Goal: Information Seeking & Learning: Learn about a topic

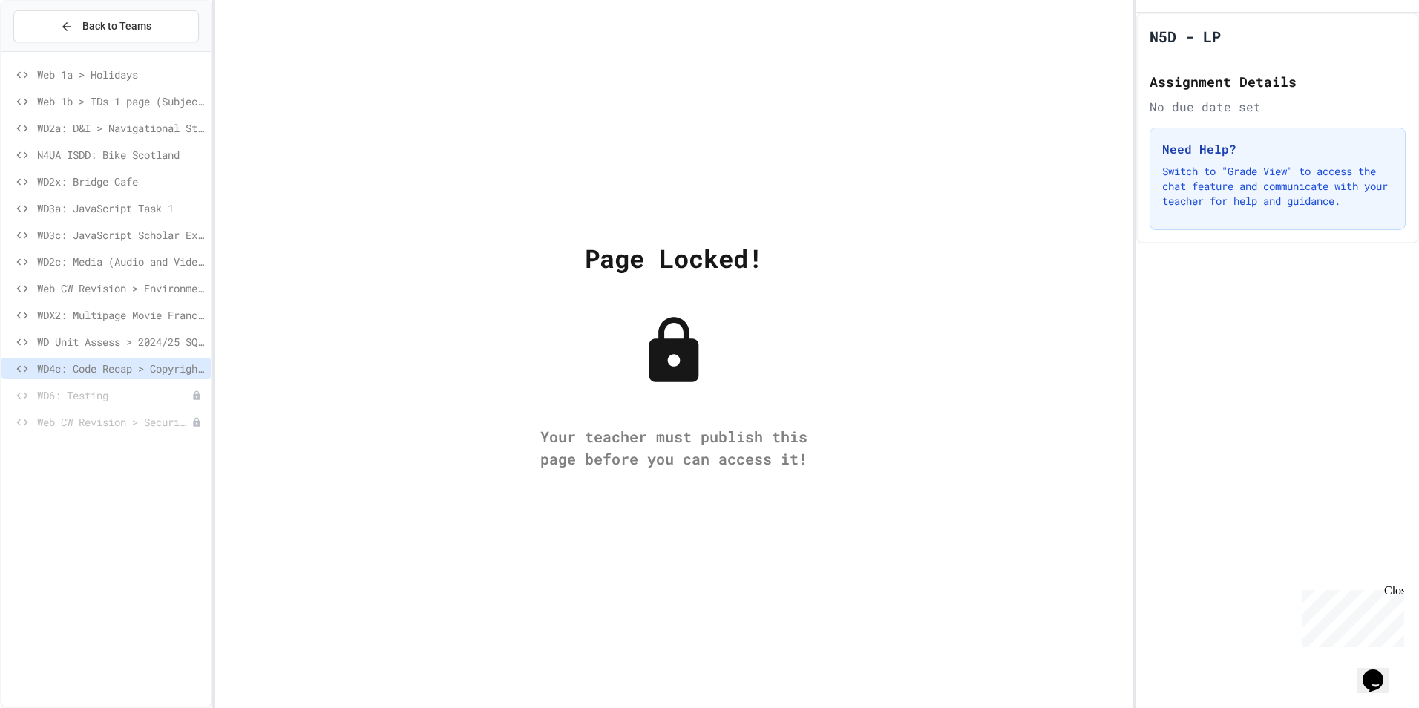
click at [98, 390] on span "WD6: Testing" at bounding box center [114, 395] width 154 height 16
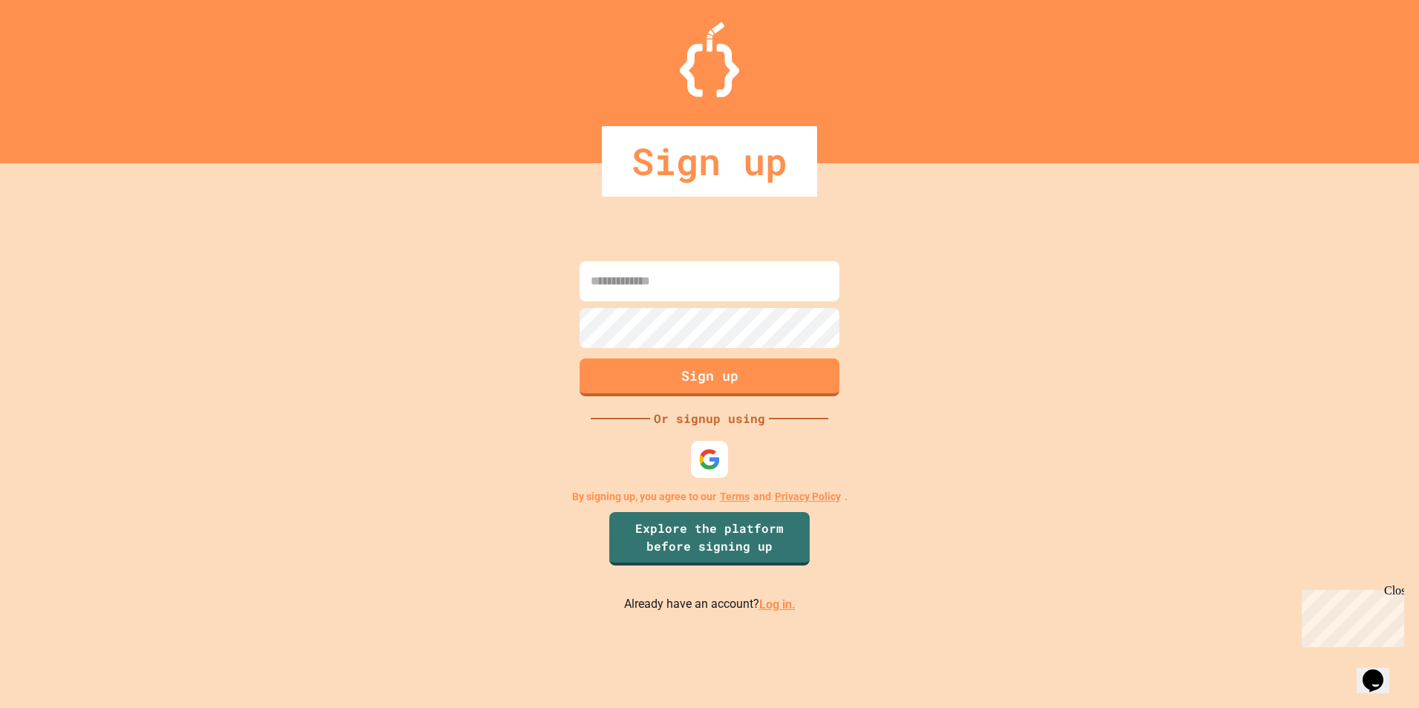
type input "**********"
click at [712, 372] on button "Sign up" at bounding box center [709, 376] width 265 height 39
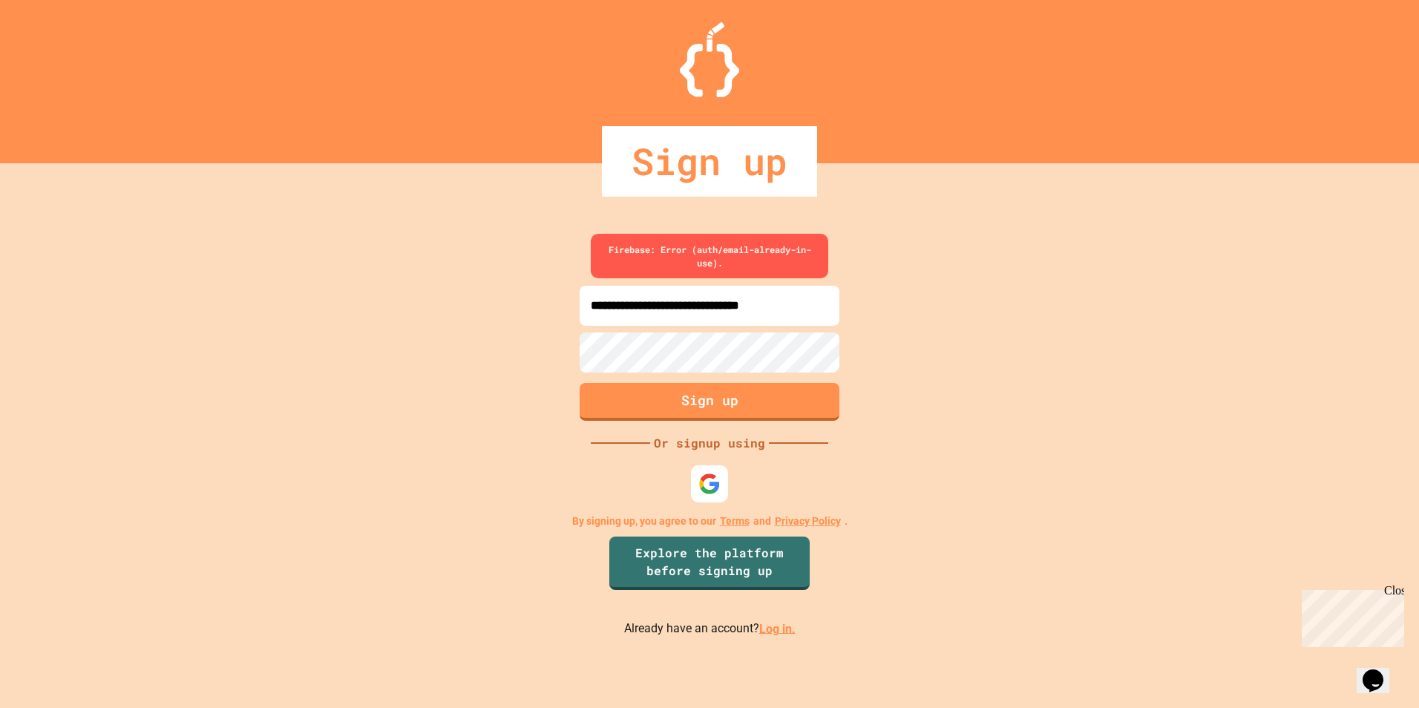
click at [771, 623] on link "Log in." at bounding box center [777, 628] width 36 height 14
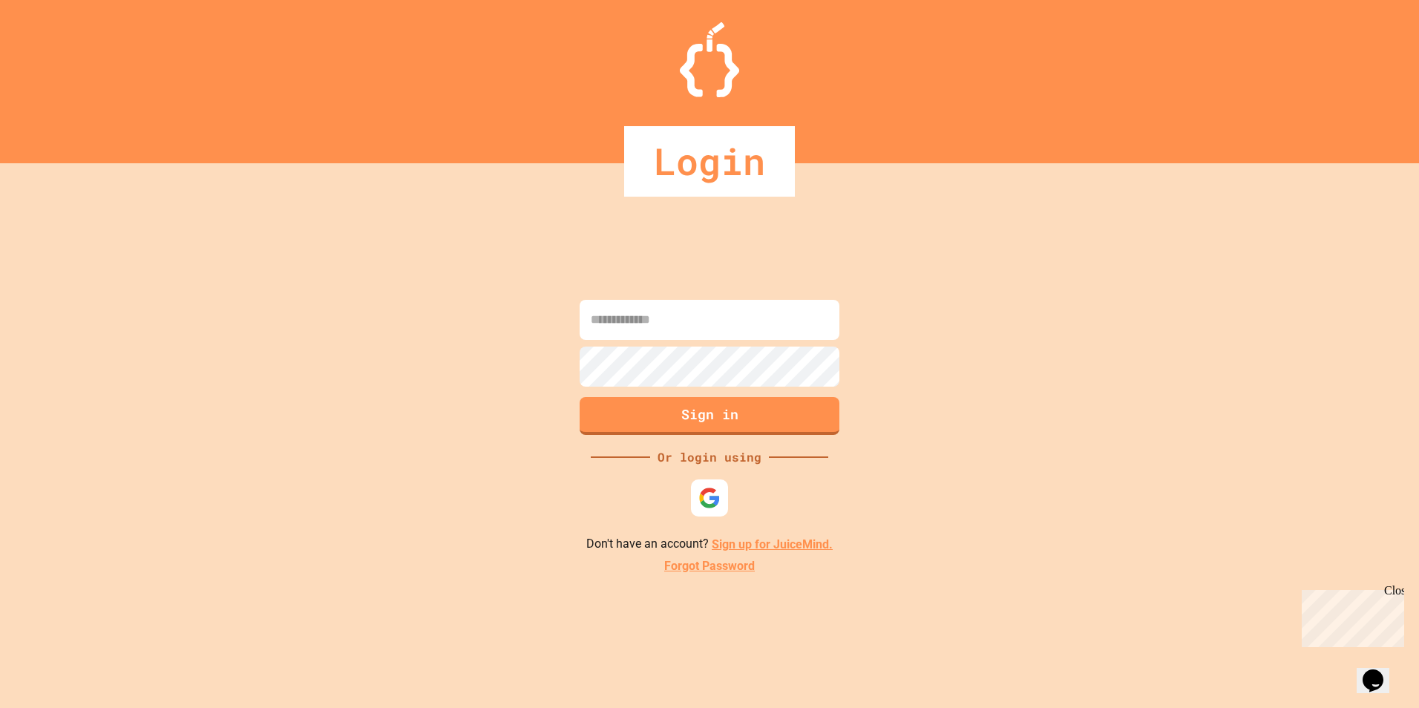
type input "**********"
click at [697, 411] on button "Sign in" at bounding box center [709, 414] width 265 height 39
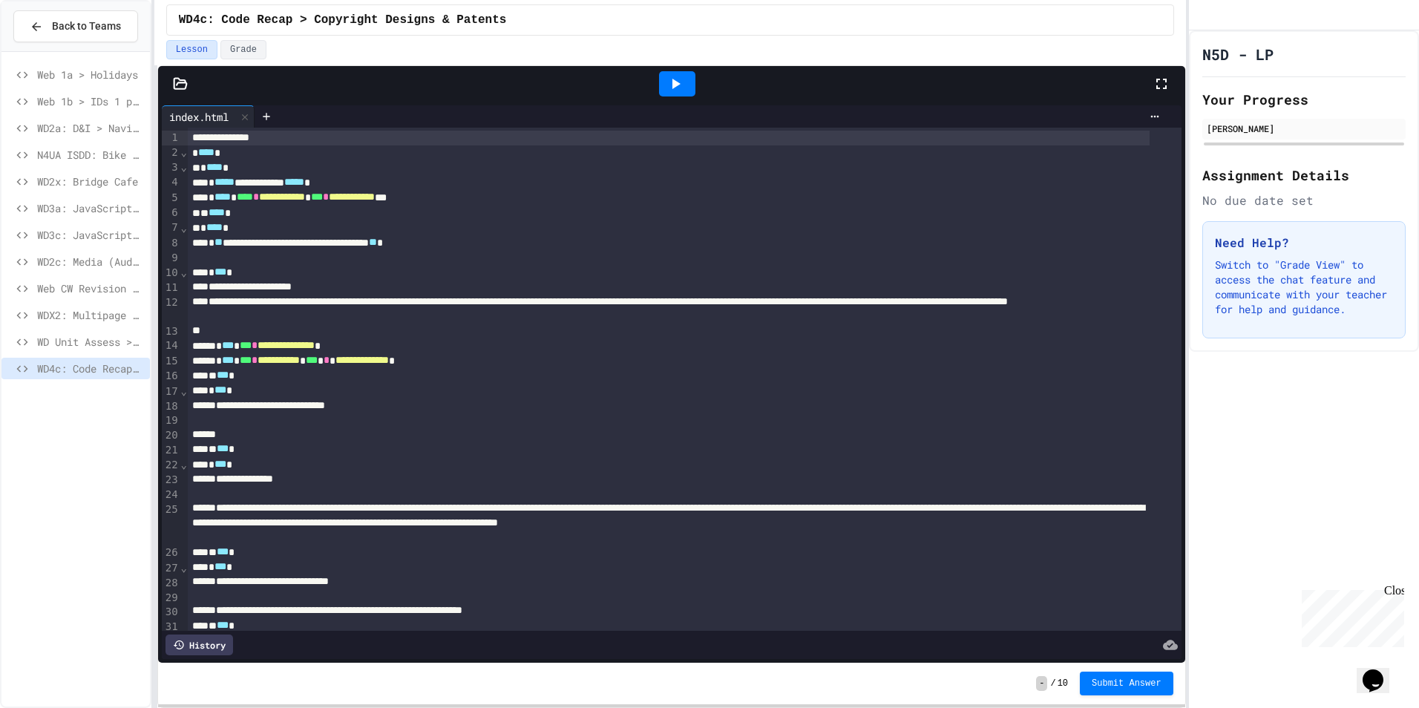
click at [672, 84] on icon at bounding box center [675, 84] width 18 height 18
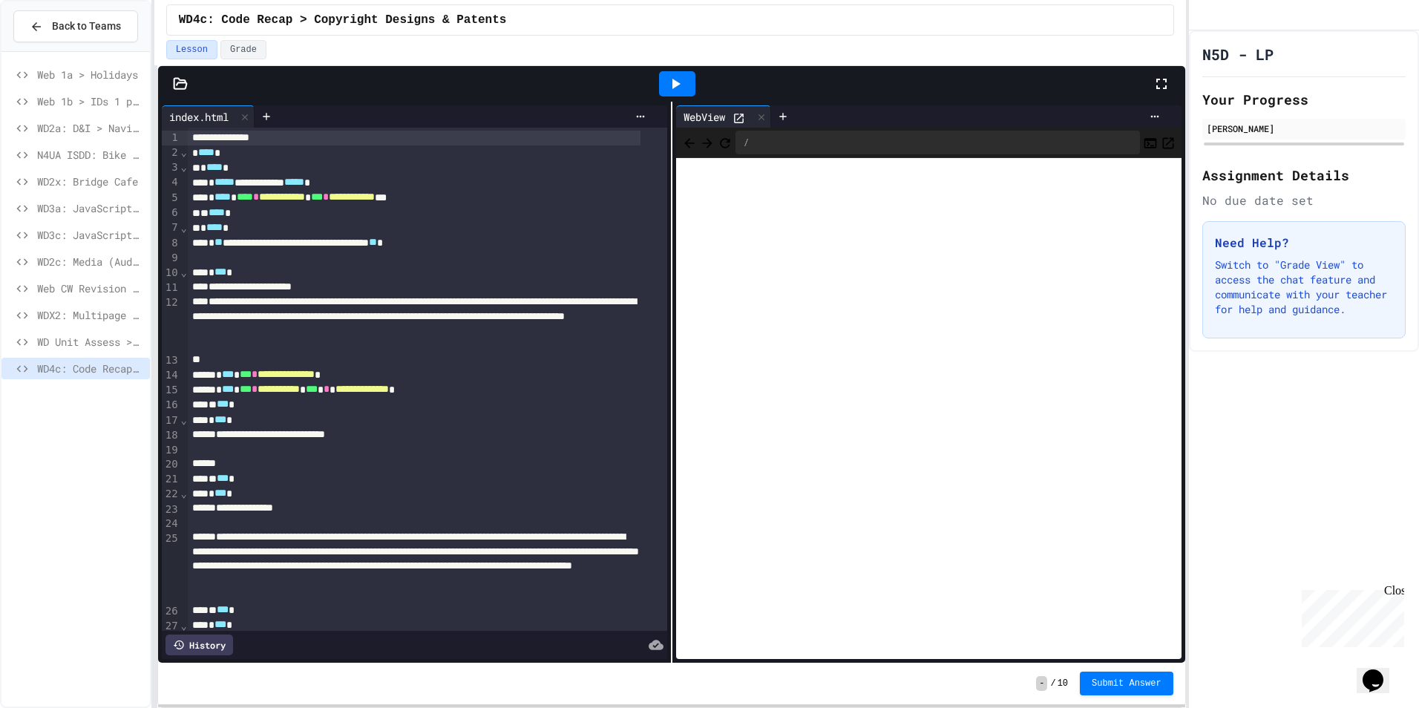
click at [99, 338] on span "WD Unit Assess > 2024/25 SQA Assignment" at bounding box center [90, 342] width 107 height 16
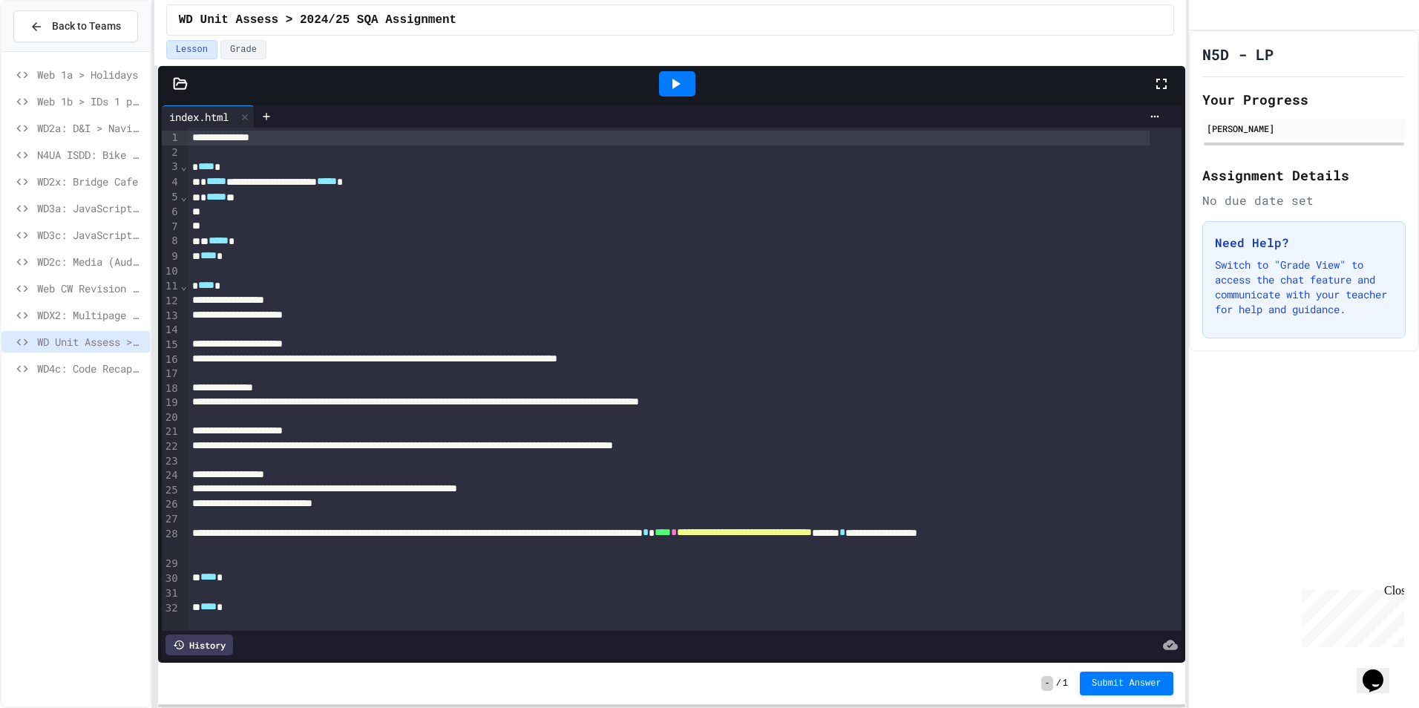
scroll to position [10, 0]
drag, startPoint x: 107, startPoint y: 303, endPoint x: 118, endPoint y: 293, distance: 14.7
click at [118, 293] on div "Web CW Revision > Environmental Impact" at bounding box center [75, 291] width 148 height 27
drag, startPoint x: 118, startPoint y: 293, endPoint x: 79, endPoint y: 260, distance: 50.5
click at [79, 260] on span "WD2c: Media (Audio and Video)" at bounding box center [90, 262] width 107 height 16
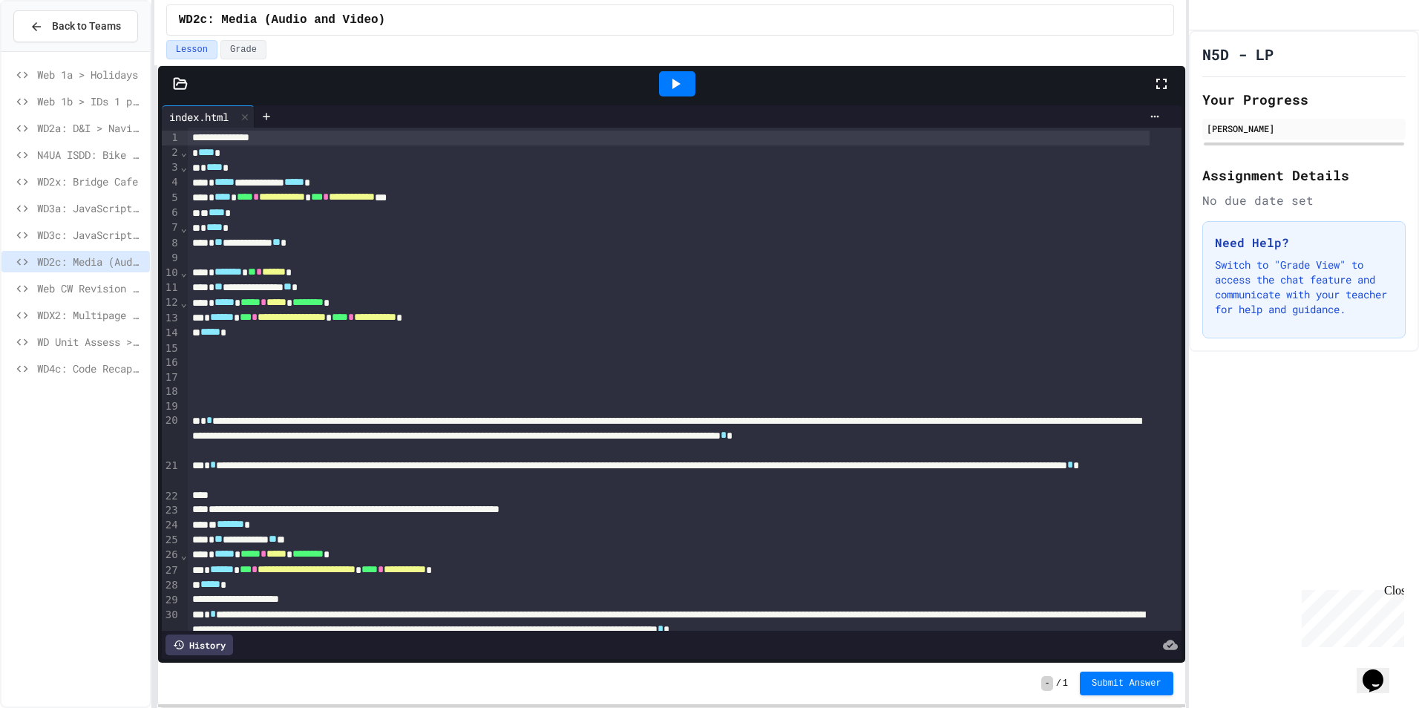
click at [113, 363] on span "WD4c: Code Recap > Copyright Designs & Patents Act" at bounding box center [90, 369] width 107 height 16
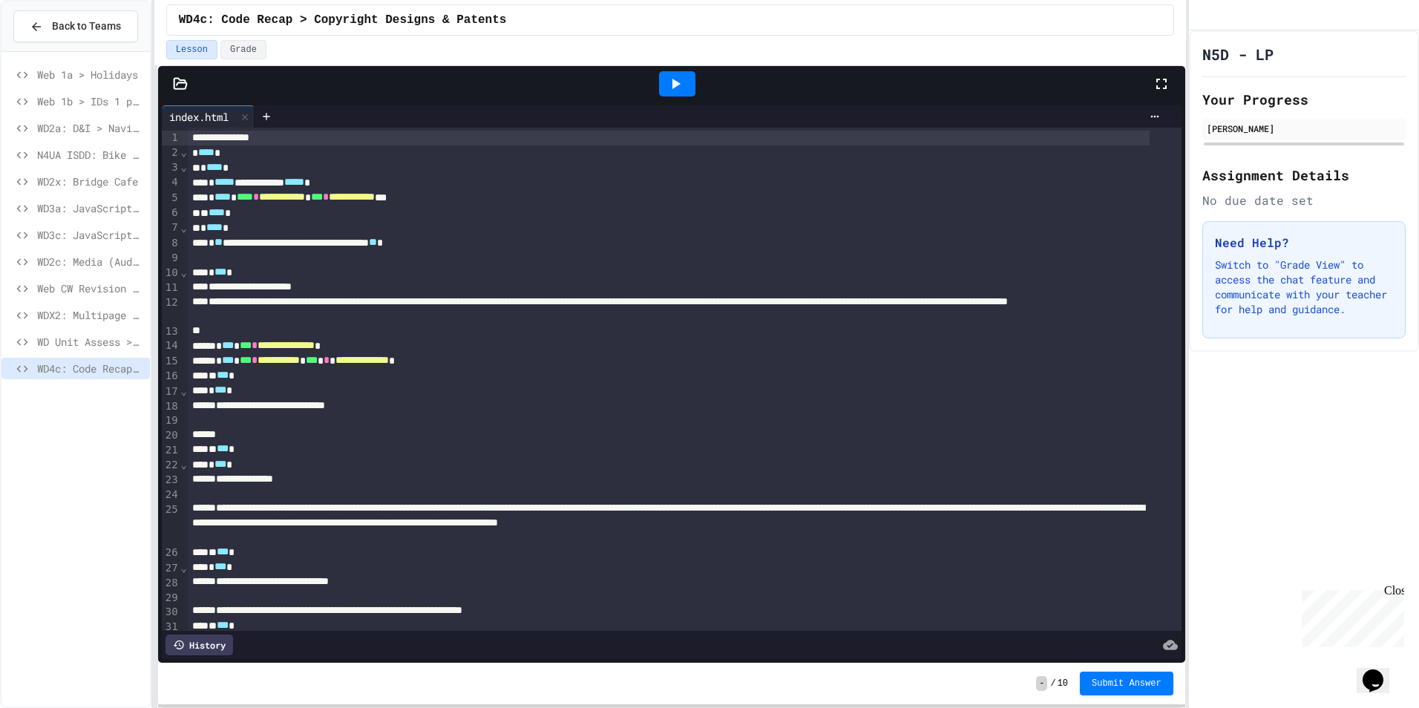
click at [674, 79] on icon at bounding box center [675, 84] width 18 height 18
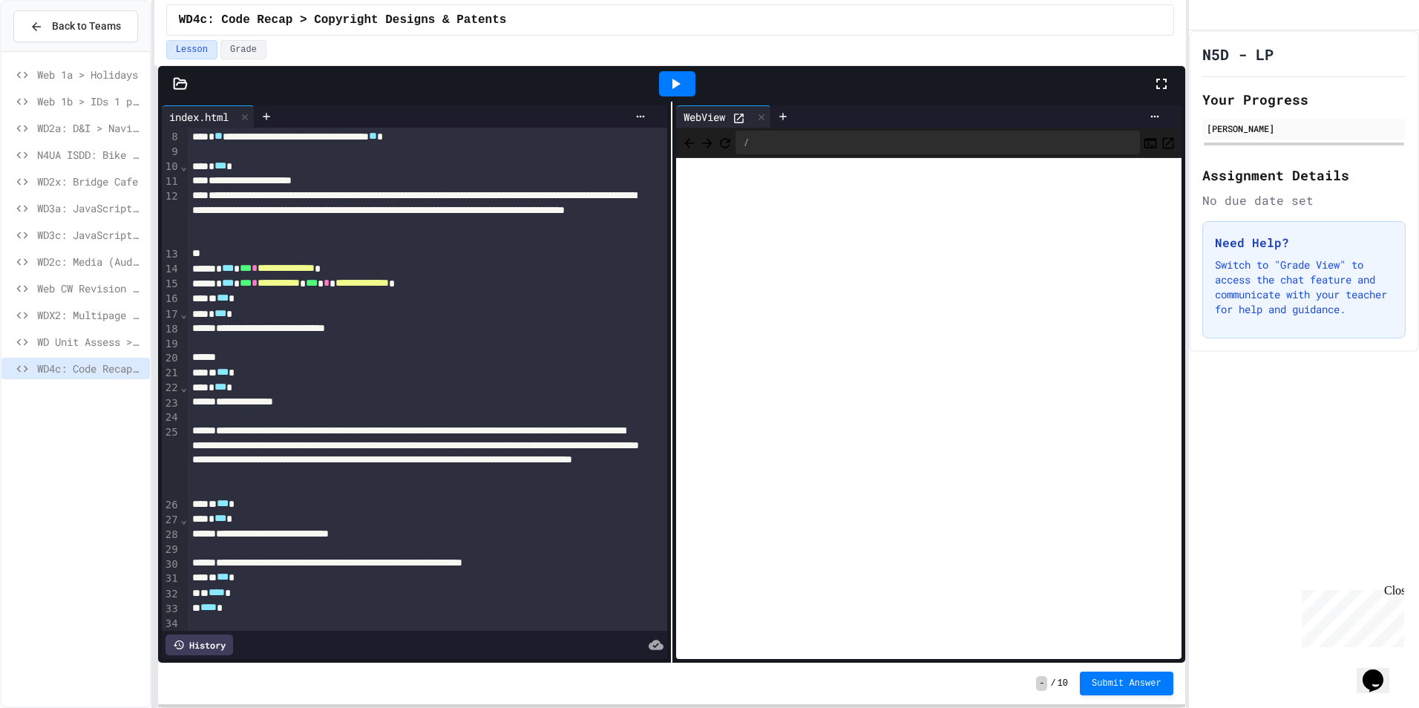
scroll to position [132, 0]
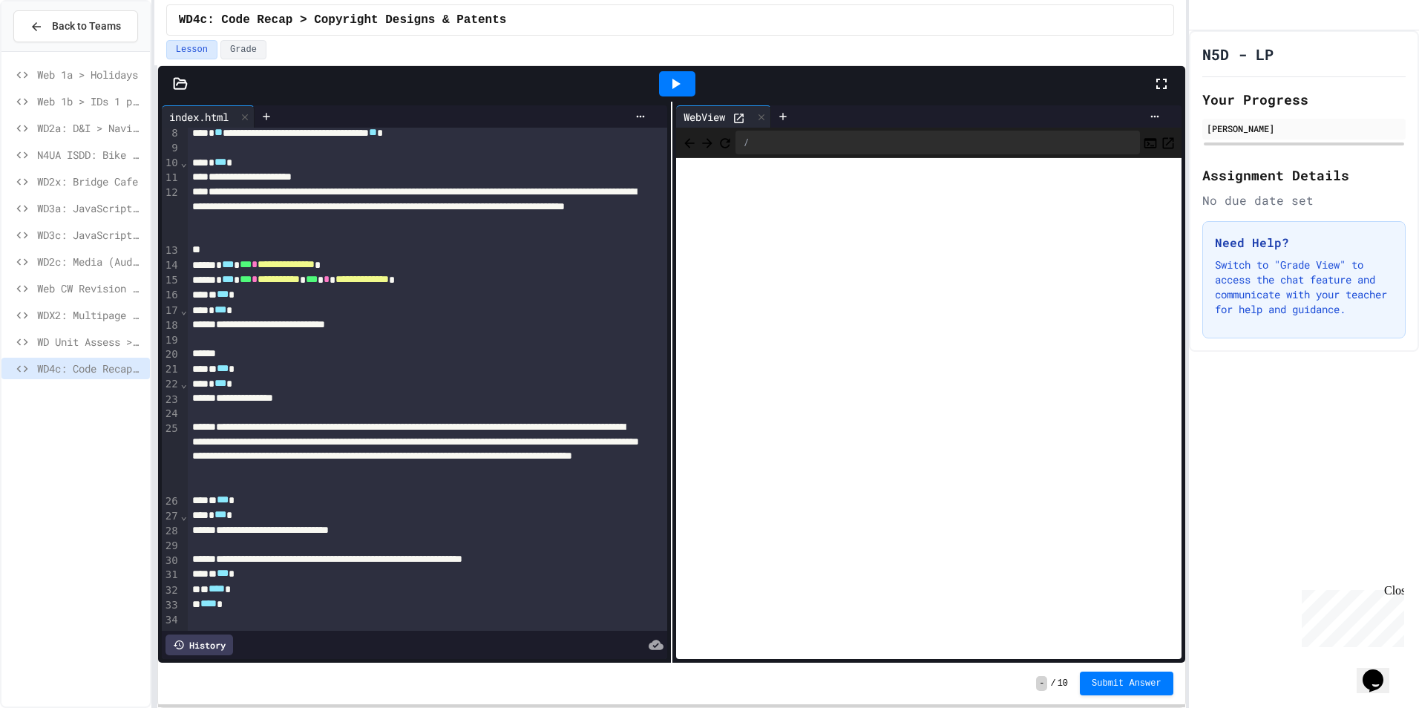
click at [1220, 20] on icon "My Account" at bounding box center [1212, 27] width 16 height 16
click at [730, 707] on div at bounding box center [709, 708] width 1419 height 0
click at [50, 330] on div "WDX2: Multipage Movie Franchise" at bounding box center [75, 317] width 148 height 27
click at [61, 311] on span "WDX2: Multipage Movie Franchise" at bounding box center [90, 315] width 107 height 16
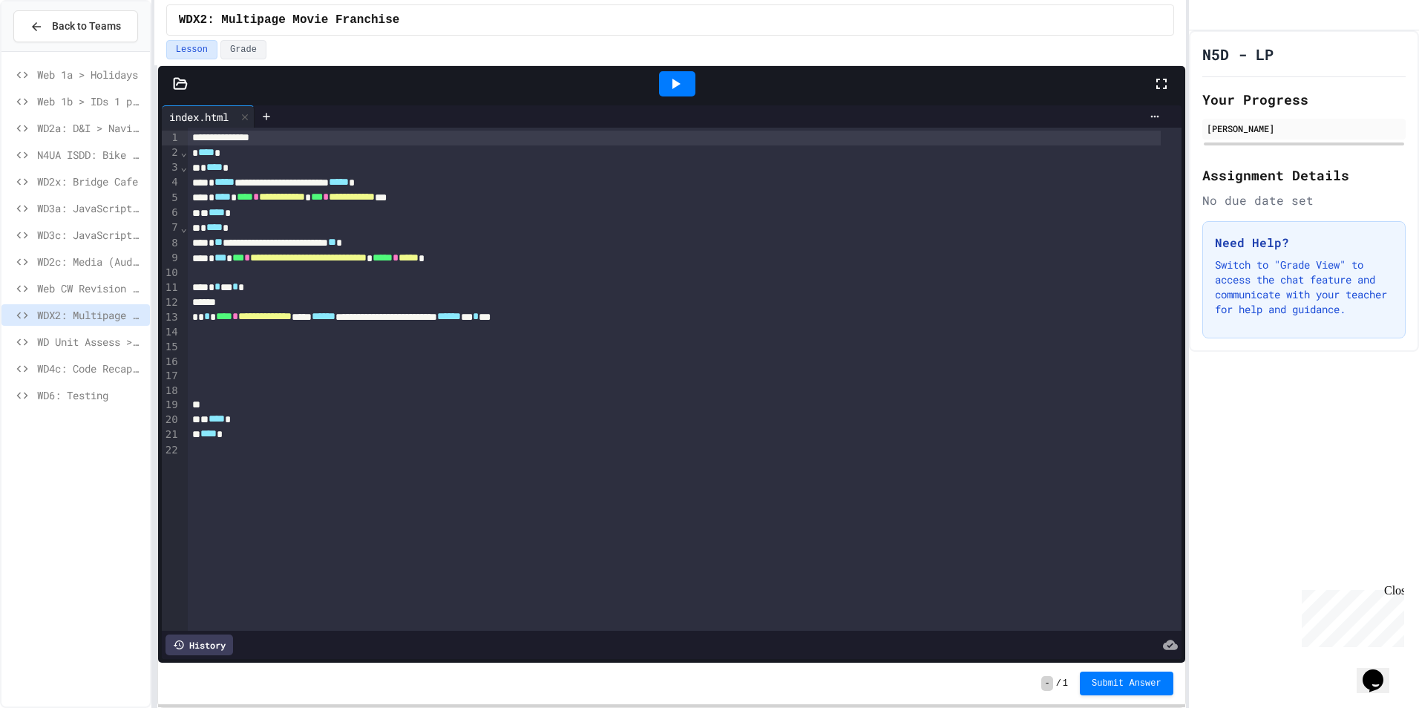
click at [112, 340] on span "WD Unit Assess > 2024/25 SQA Assignment" at bounding box center [90, 342] width 107 height 16
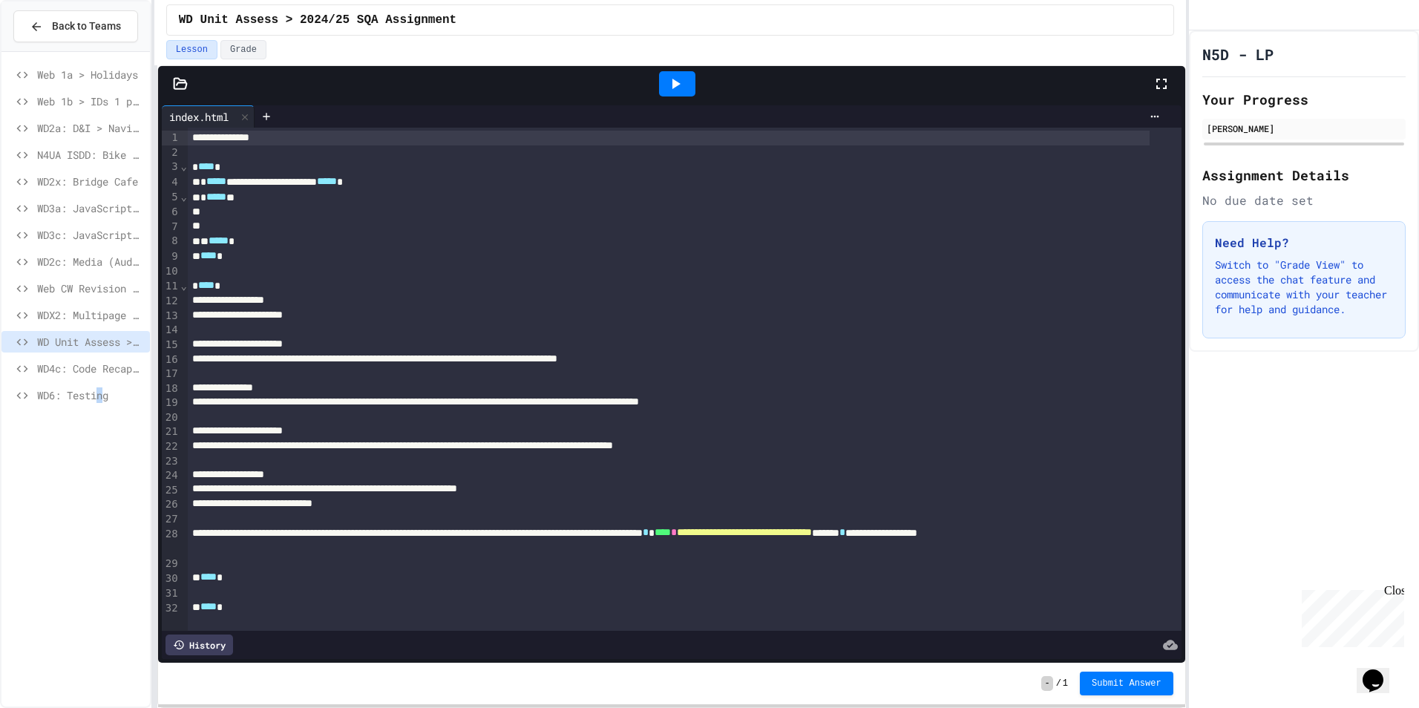
click at [105, 387] on div "WD6: Testing" at bounding box center [75, 395] width 148 height 22
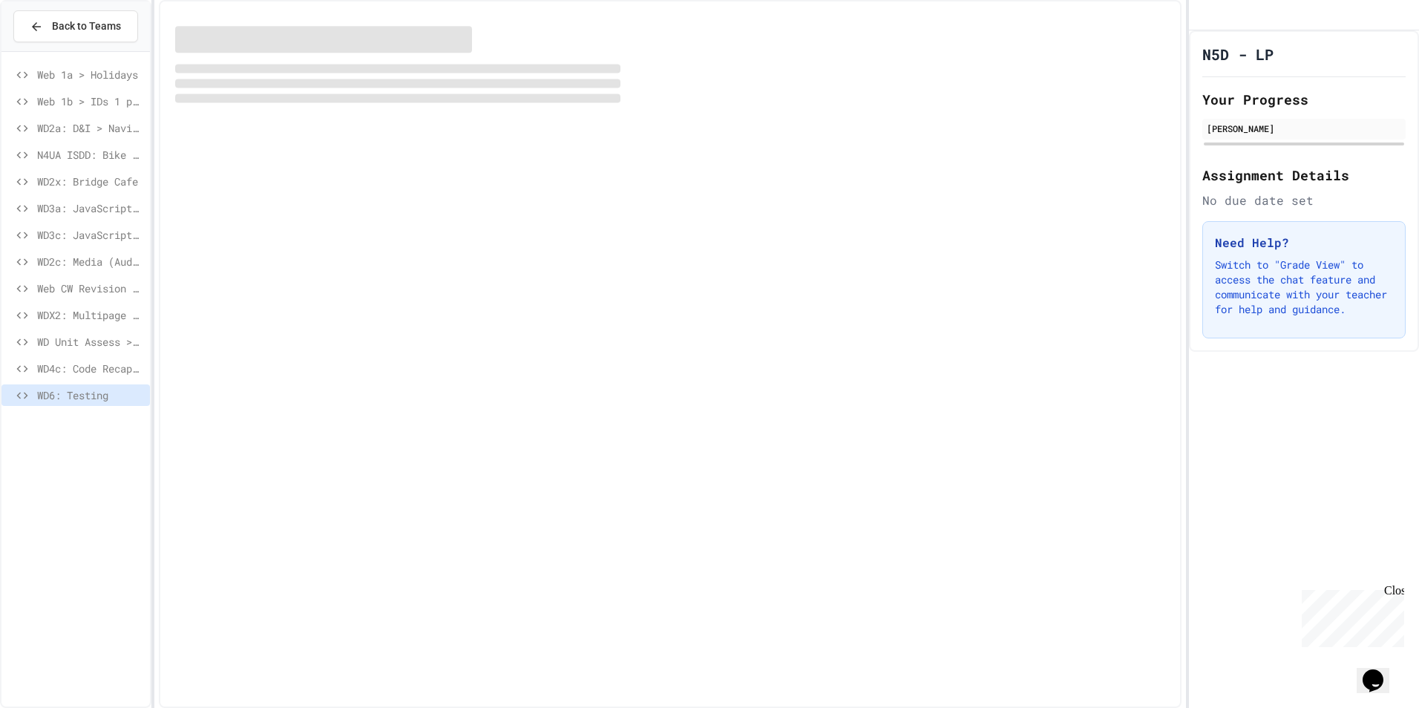
click at [1062, 151] on div at bounding box center [670, 354] width 1022 height 708
click at [1070, 154] on div at bounding box center [670, 354] width 1022 height 708
click at [1073, 151] on div at bounding box center [670, 354] width 1022 height 708
click at [1115, 68] on div at bounding box center [670, 354] width 1022 height 708
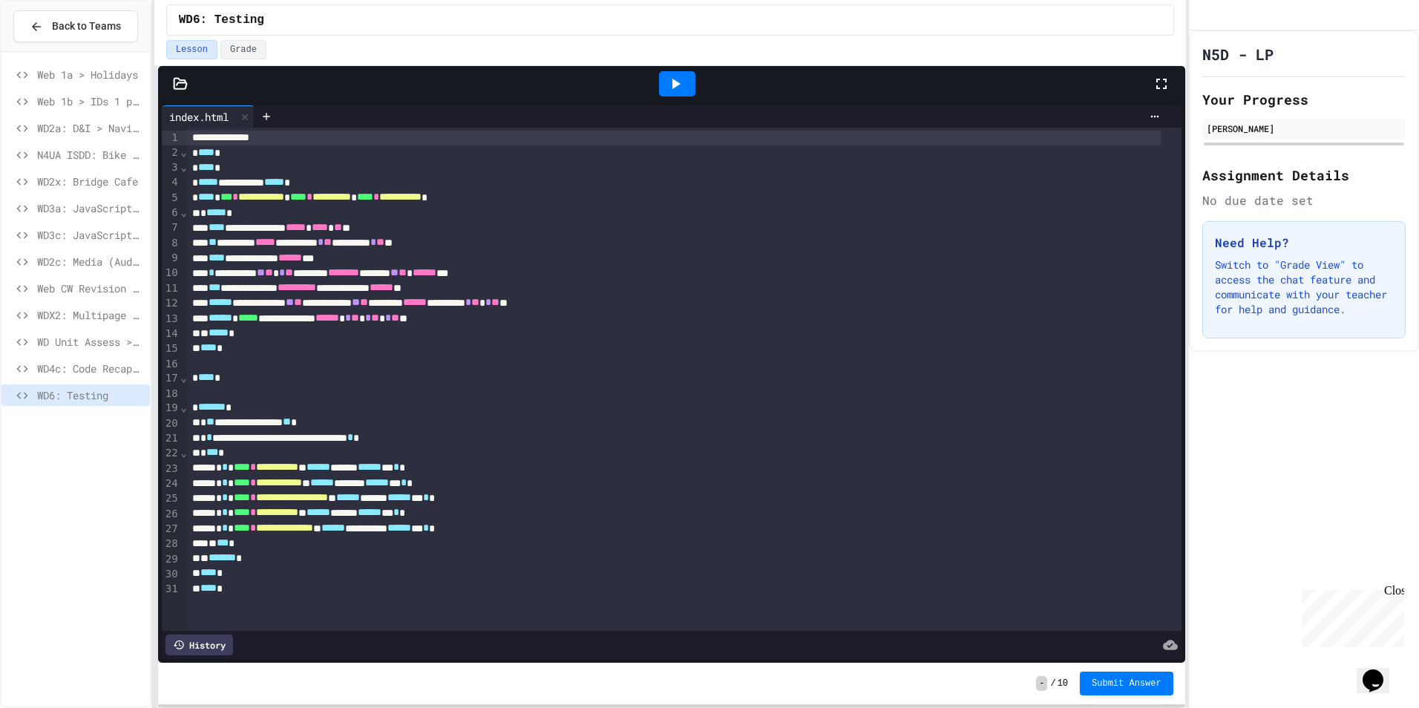
click at [672, 80] on icon at bounding box center [675, 84] width 18 height 18
